Goal: Task Accomplishment & Management: Use online tool/utility

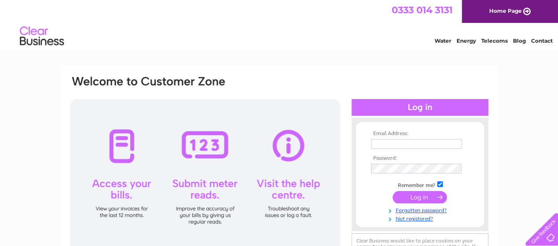
type input "ronniej.wilson@gmail.com"
click at [423, 198] on input "submit" at bounding box center [419, 197] width 54 height 12
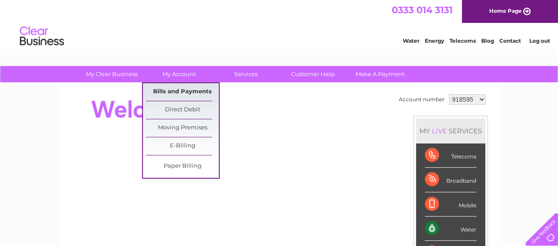
click at [183, 92] on link "Bills and Payments" at bounding box center [182, 92] width 73 height 18
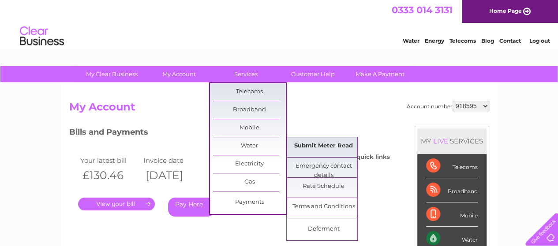
click at [301, 147] on link "Submit Meter Read" at bounding box center [323, 147] width 73 height 18
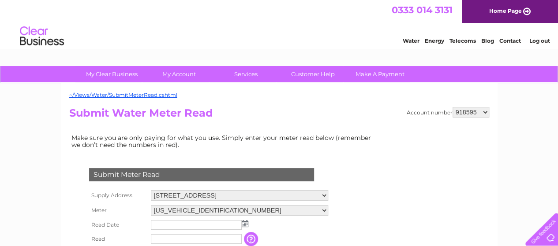
click at [242, 222] on img at bounding box center [245, 223] width 7 height 7
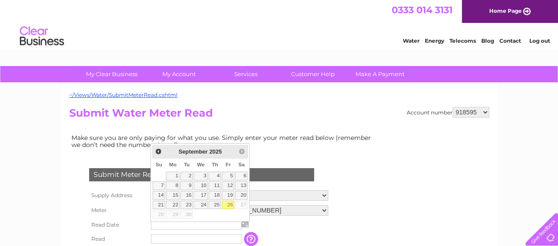
click at [229, 205] on link "26" at bounding box center [228, 205] width 12 height 9
type input "2025/09/26"
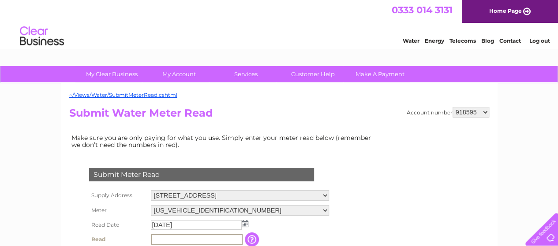
click at [177, 240] on input "text" at bounding box center [197, 240] width 92 height 11
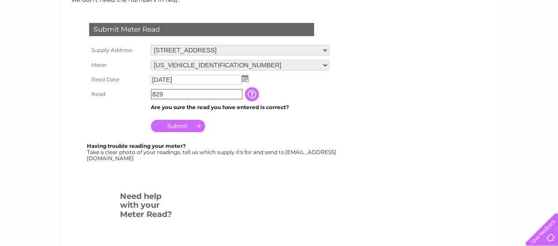
scroll to position [167, 0]
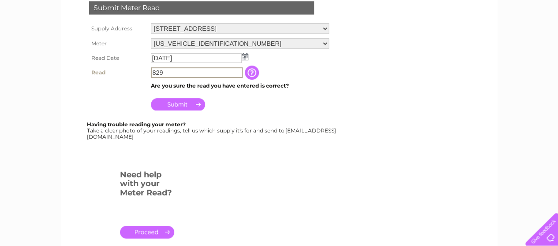
type input "829"
click at [174, 104] on input "Submit" at bounding box center [178, 104] width 54 height 12
